Goal: Task Accomplishment & Management: Manage account settings

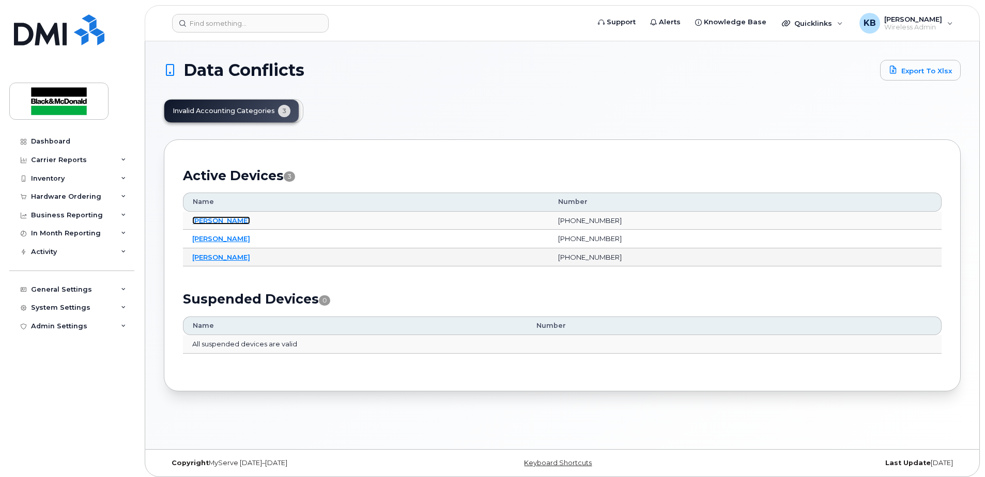
drag, startPoint x: 227, startPoint y: 220, endPoint x: 357, endPoint y: 258, distance: 135.4
click at [227, 220] on link "[PERSON_NAME]" at bounding box center [221, 220] width 58 height 8
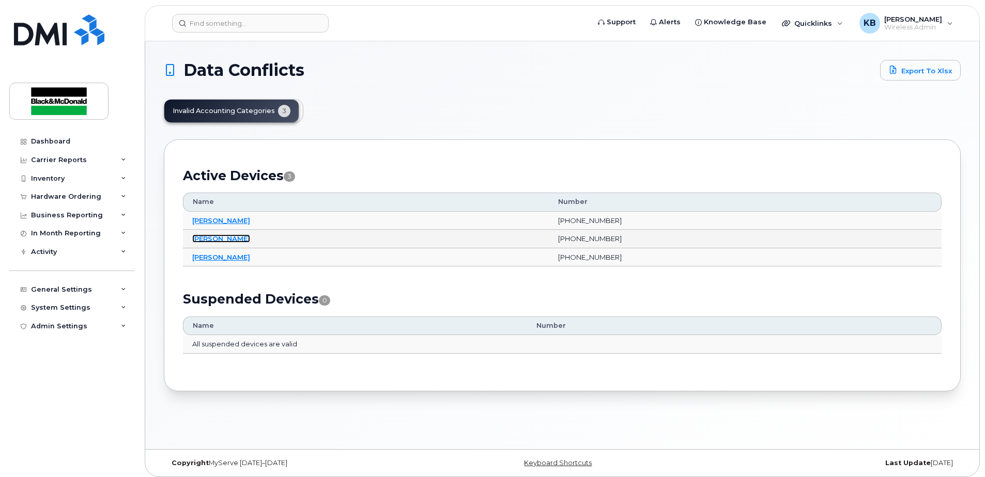
click at [219, 240] on link "Tosh Parker" at bounding box center [221, 239] width 58 height 8
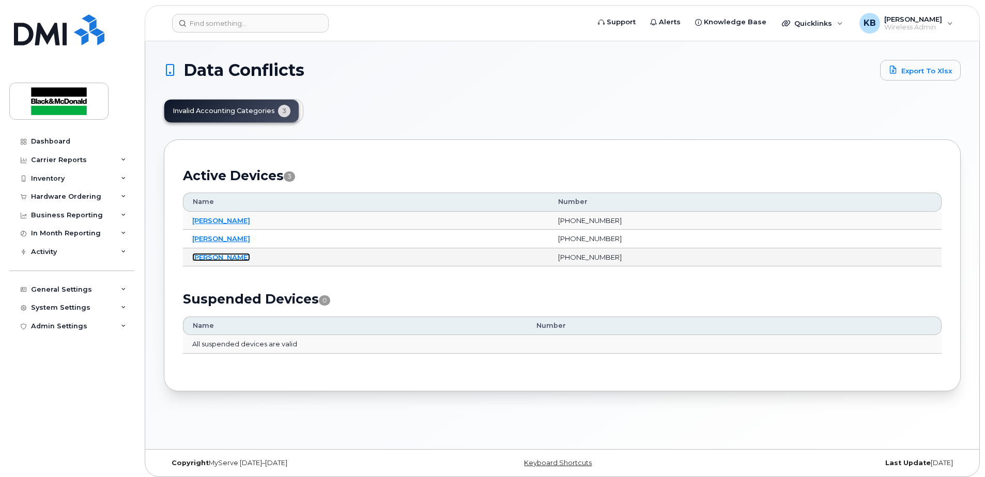
click at [218, 259] on link "Treena Hanis" at bounding box center [221, 257] width 58 height 8
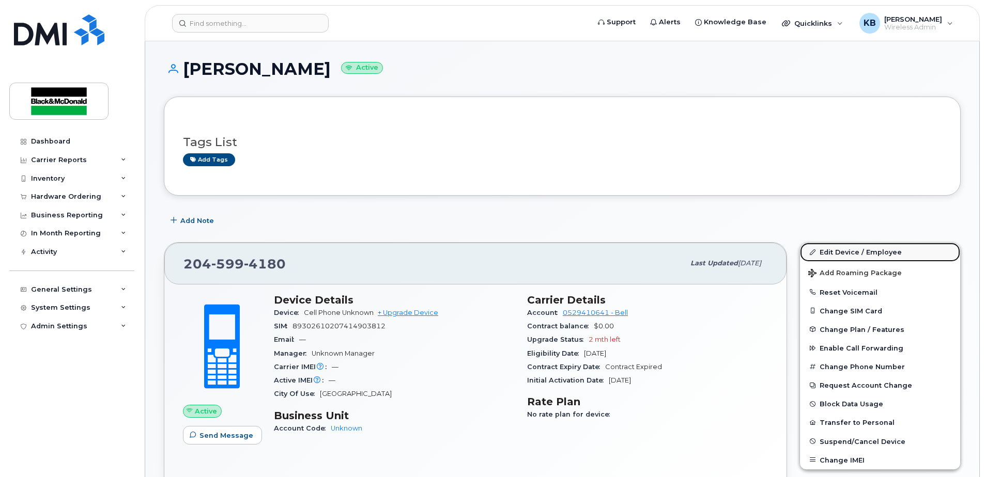
drag, startPoint x: 865, startPoint y: 249, endPoint x: 848, endPoint y: 253, distance: 17.7
click at [865, 249] on link "Edit Device / Employee" at bounding box center [880, 252] width 160 height 19
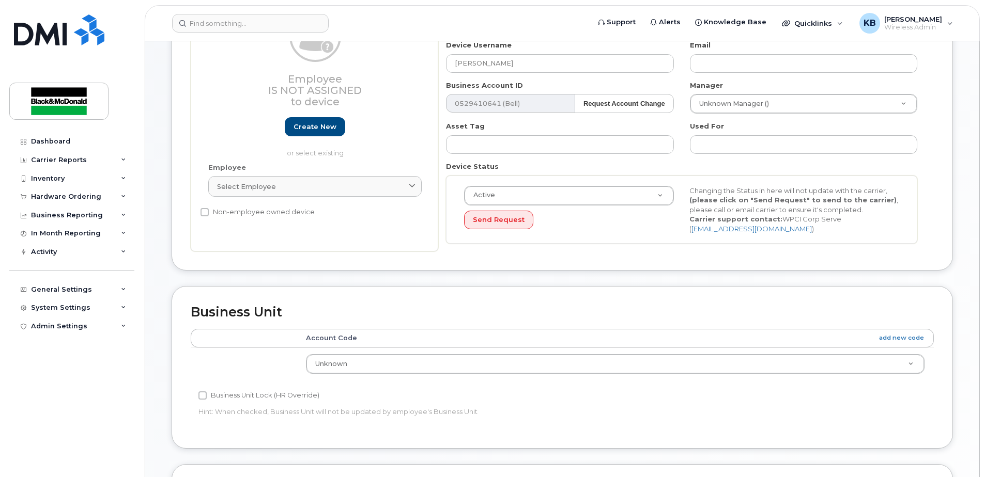
scroll to position [362, 0]
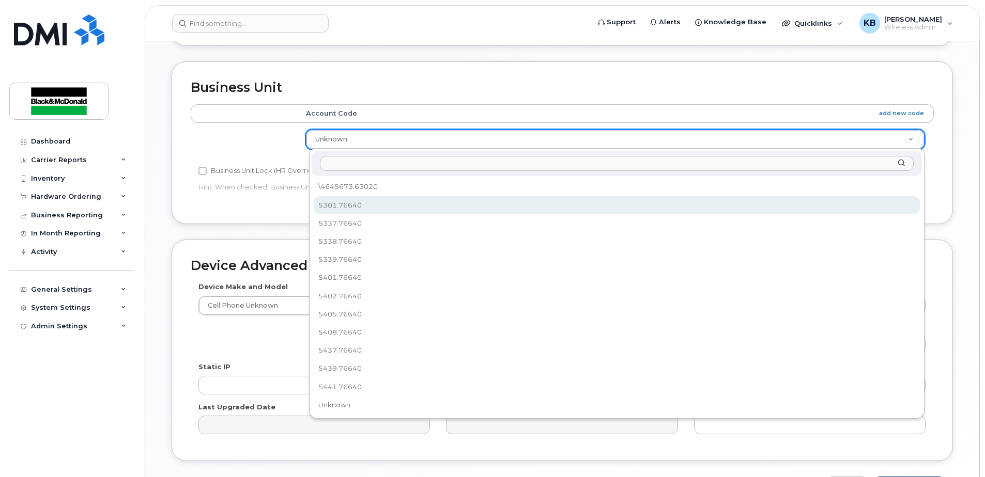
select select "91437"
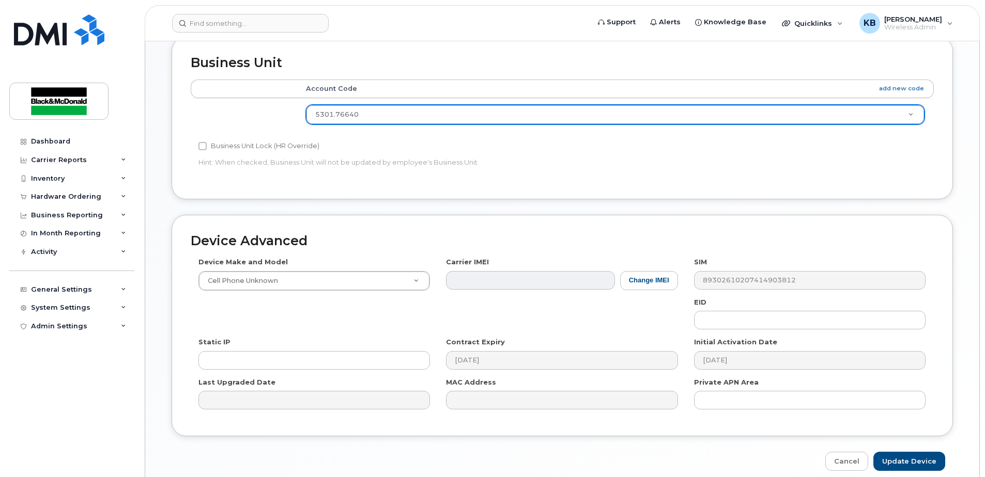
scroll to position [432, 0]
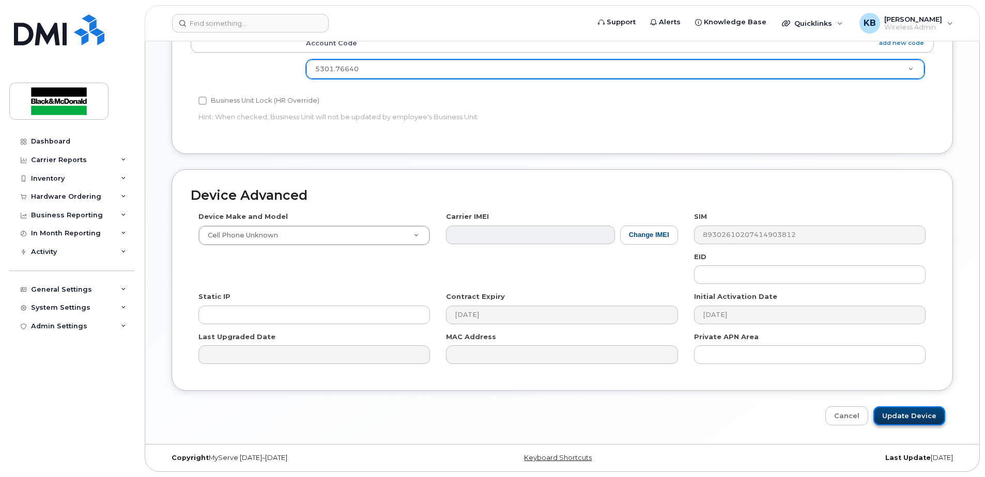
click at [933, 419] on input "Update Device" at bounding box center [909, 416] width 72 height 19
type input "Update Device"
drag, startPoint x: 431, startPoint y: 167, endPoint x: 426, endPoint y: 164, distance: 5.6
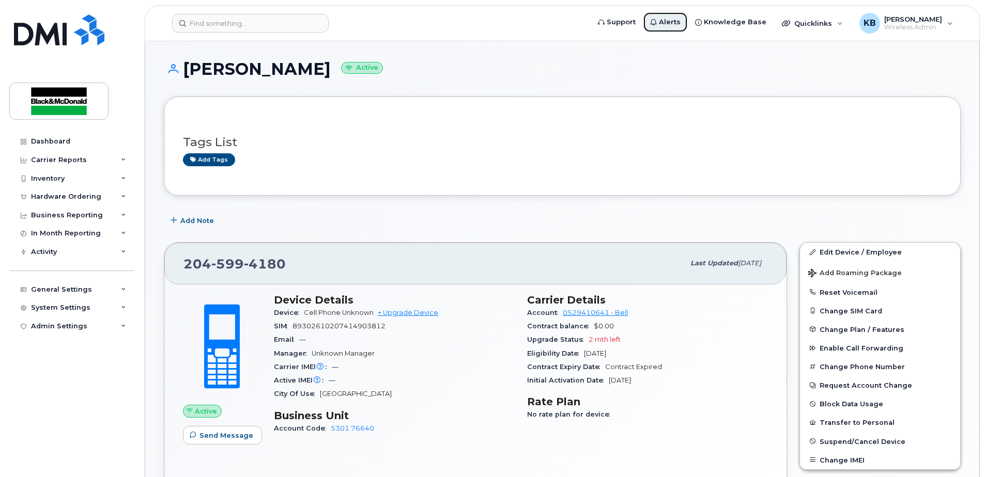
click at [680, 22] on span "Alerts" at bounding box center [670, 22] width 22 height 10
drag, startPoint x: 344, startPoint y: 214, endPoint x: 361, endPoint y: 210, distance: 17.4
drag, startPoint x: 307, startPoint y: 217, endPoint x: 299, endPoint y: 220, distance: 8.8
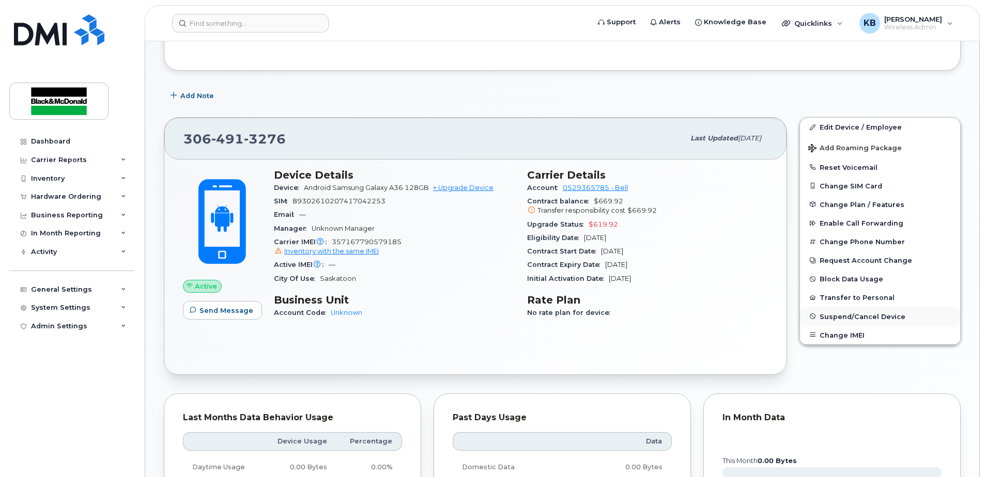
scroll to position [120, 0]
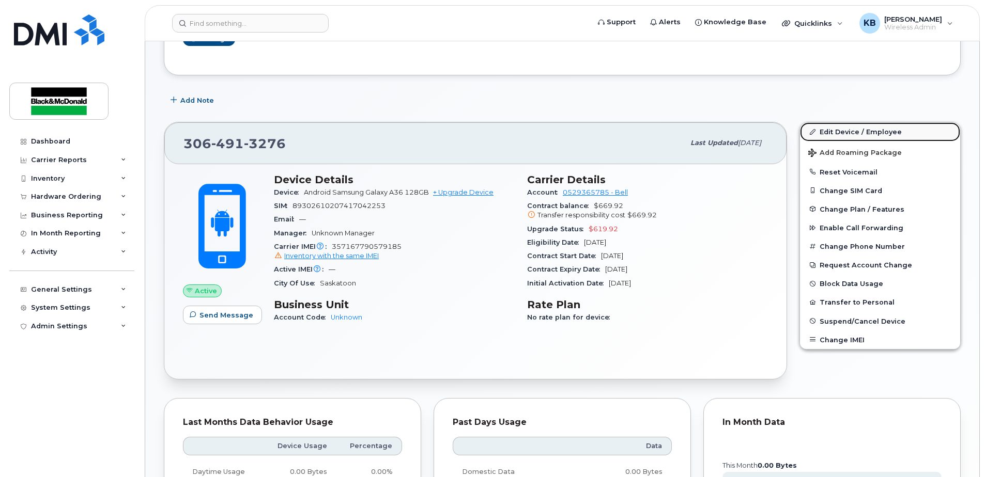
click at [867, 134] on link "Edit Device / Employee" at bounding box center [880, 131] width 160 height 19
drag, startPoint x: 443, startPoint y: 302, endPoint x: 415, endPoint y: 281, distance: 34.7
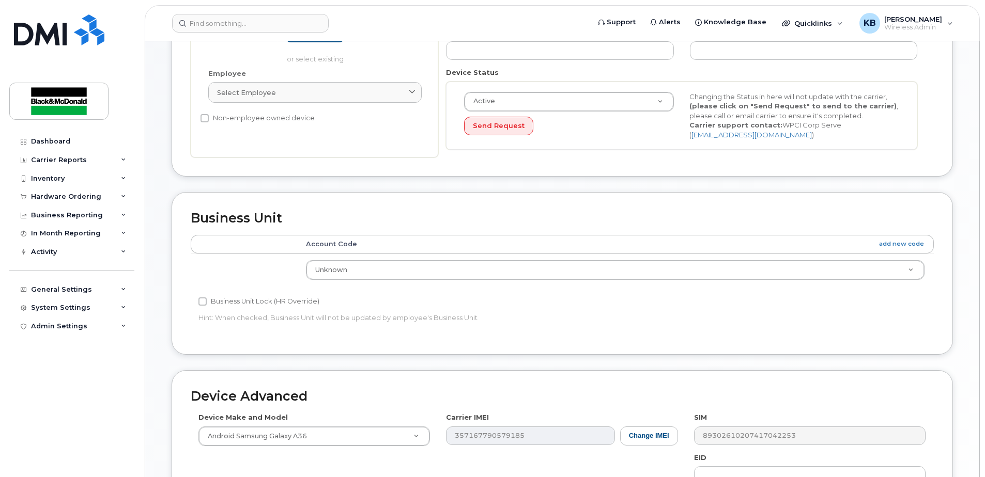
scroll to position [241, 0]
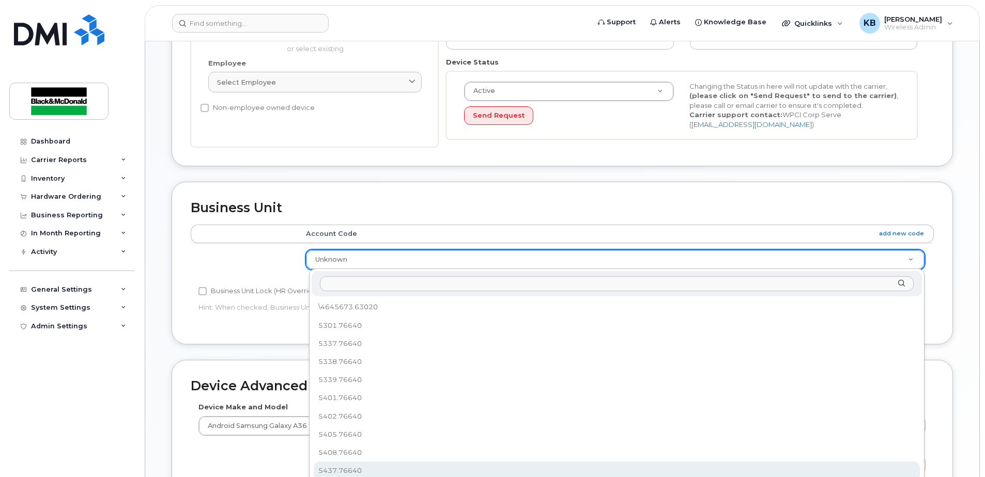
drag, startPoint x: 357, startPoint y: 466, endPoint x: 390, endPoint y: 452, distance: 36.2
select select "91426"
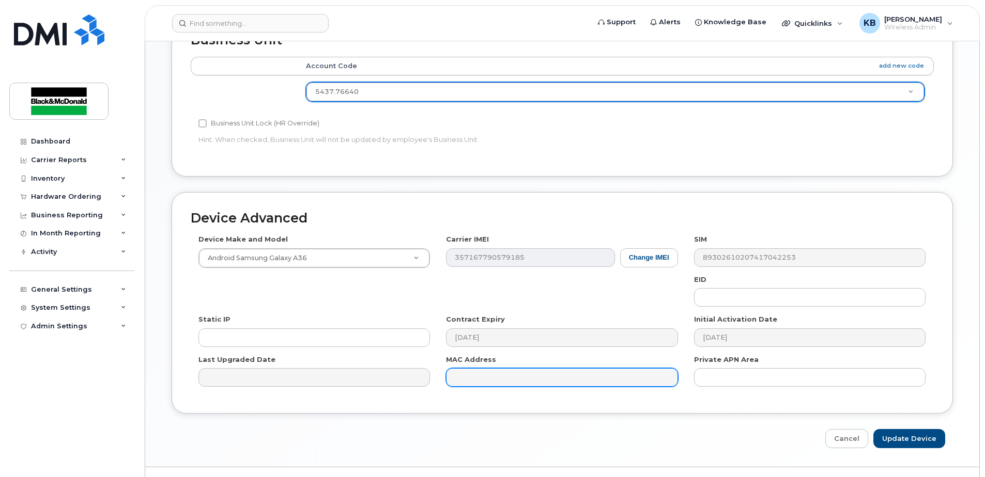
scroll to position [432, 0]
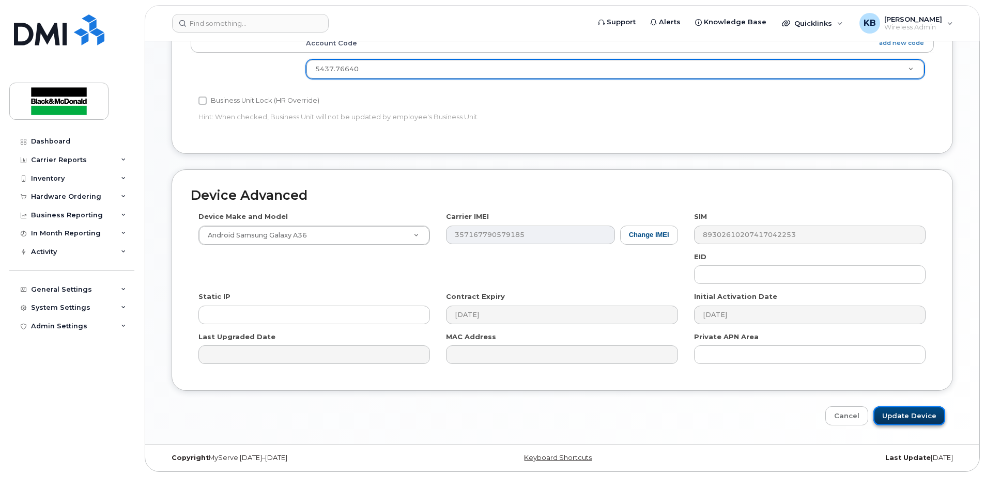
click at [913, 421] on input "Update Device" at bounding box center [909, 416] width 72 height 19
type input "Update Device"
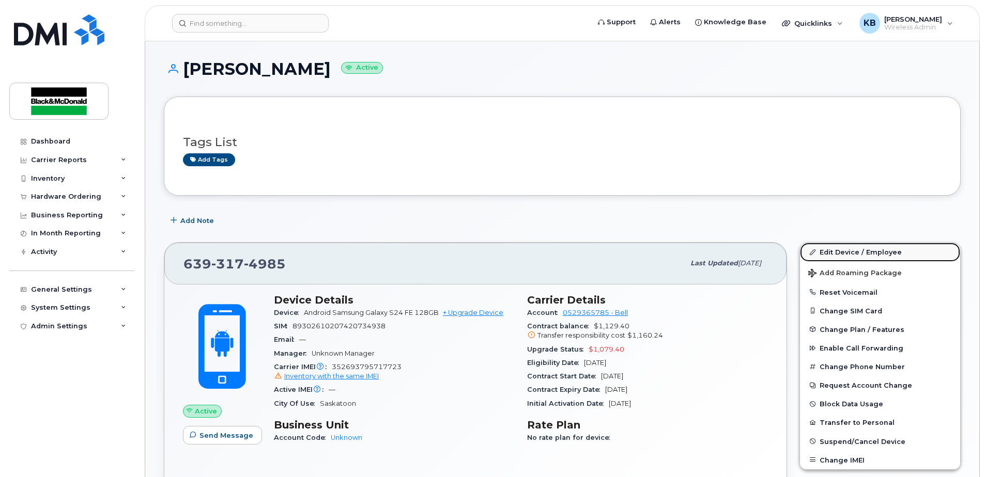
click at [848, 252] on link "Edit Device / Employee" at bounding box center [880, 252] width 160 height 19
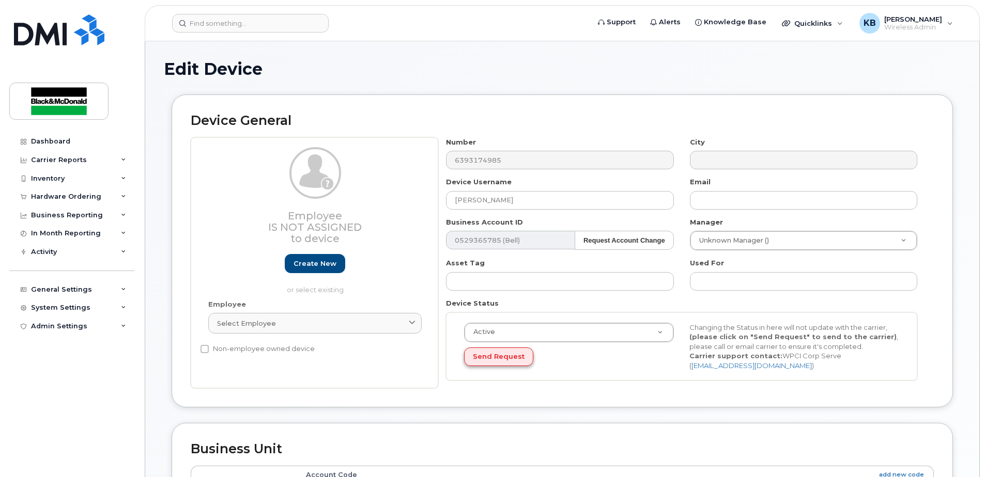
scroll to position [120, 0]
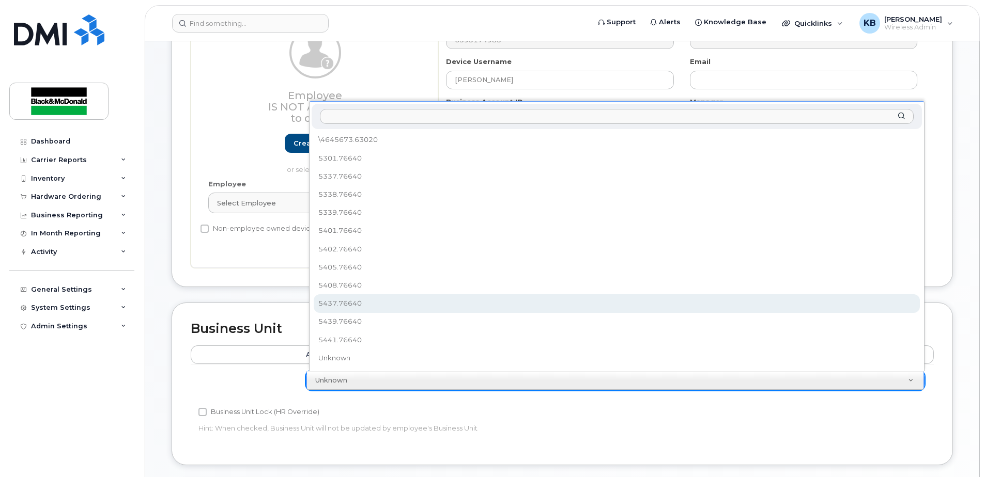
select select "91426"
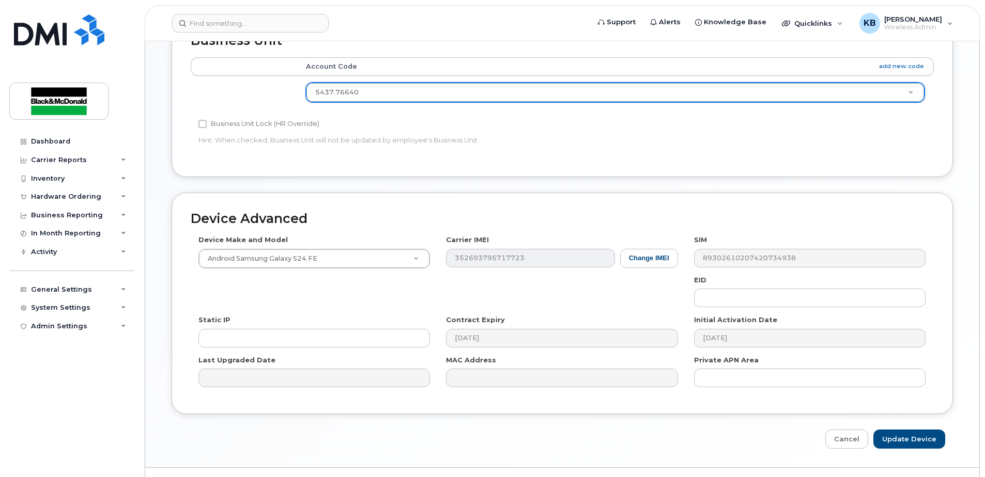
scroll to position [432, 0]
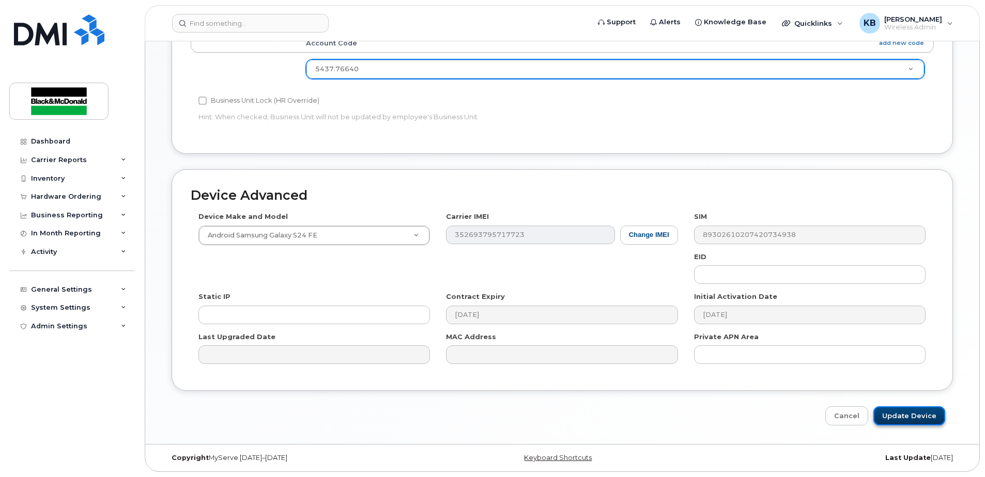
click at [912, 422] on input "Update Device" at bounding box center [909, 416] width 72 height 19
type input "Saving..."
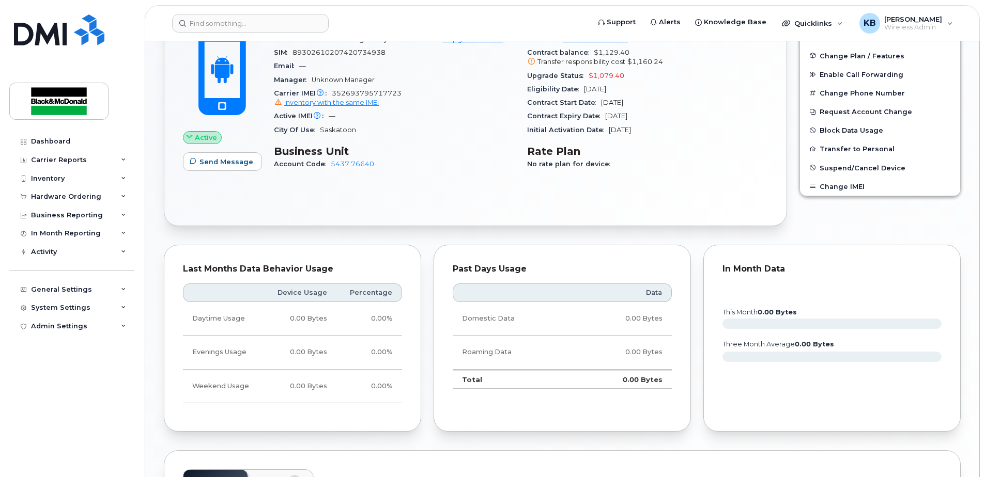
scroll to position [120, 0]
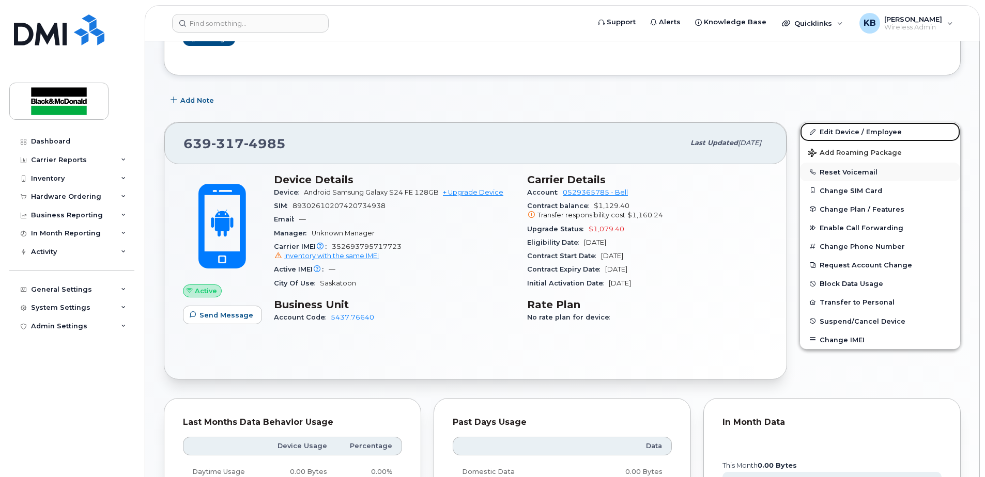
drag, startPoint x: 867, startPoint y: 129, endPoint x: 837, endPoint y: 165, distance: 47.0
click at [867, 129] on link "Edit Device / Employee" at bounding box center [880, 131] width 160 height 19
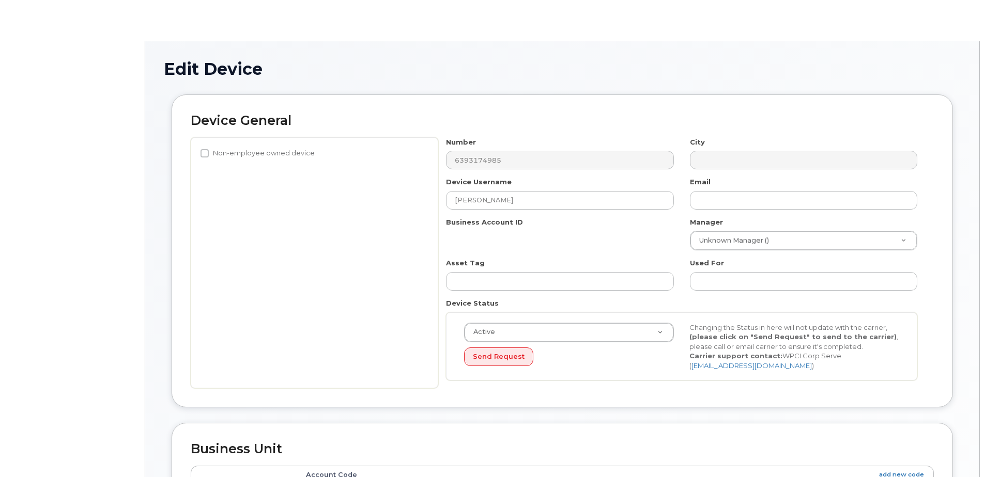
select select "91426"
